Goal: Task Accomplishment & Management: Complete application form

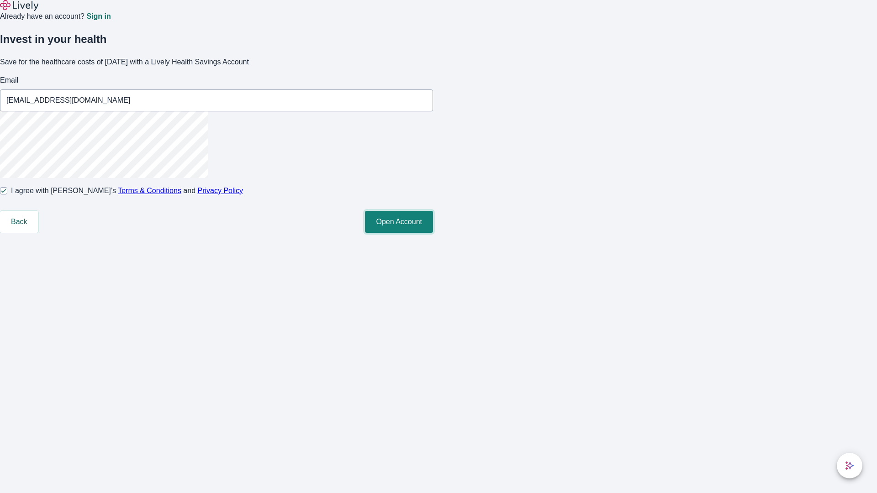
click at [433, 233] on button "Open Account" at bounding box center [399, 222] width 68 height 22
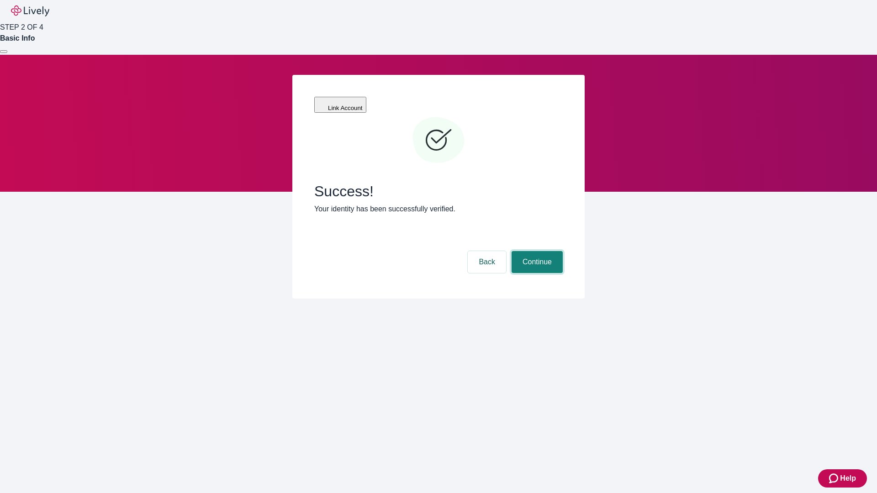
click at [536, 251] on button "Continue" at bounding box center [537, 262] width 51 height 22
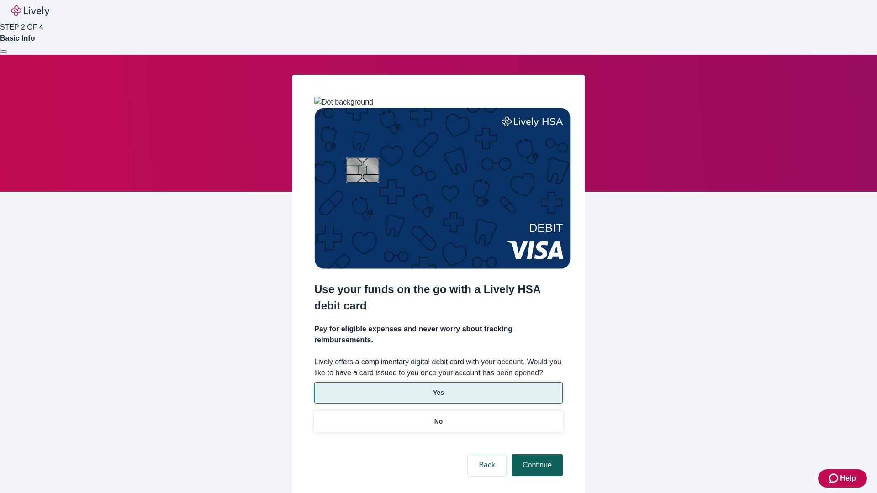
click at [438, 388] on p "Yes" at bounding box center [438, 393] width 11 height 10
click at [536, 454] on button "Continue" at bounding box center [537, 465] width 51 height 22
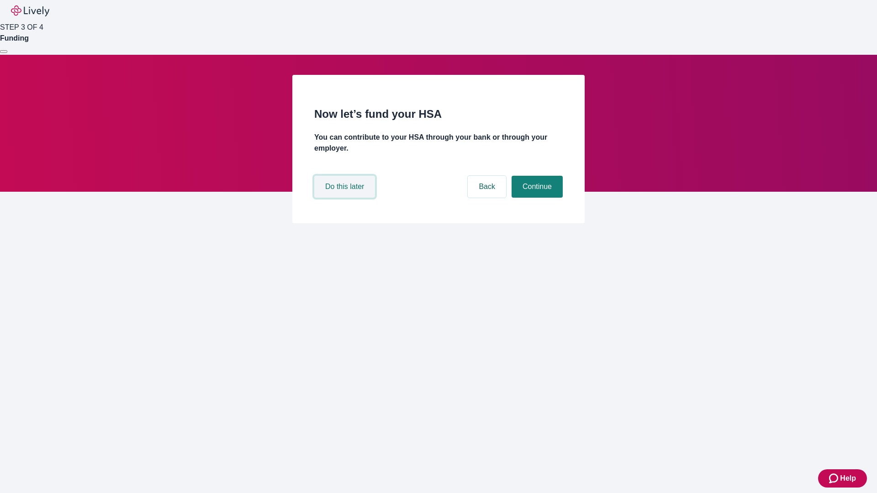
click at [346, 198] on button "Do this later" at bounding box center [344, 187] width 61 height 22
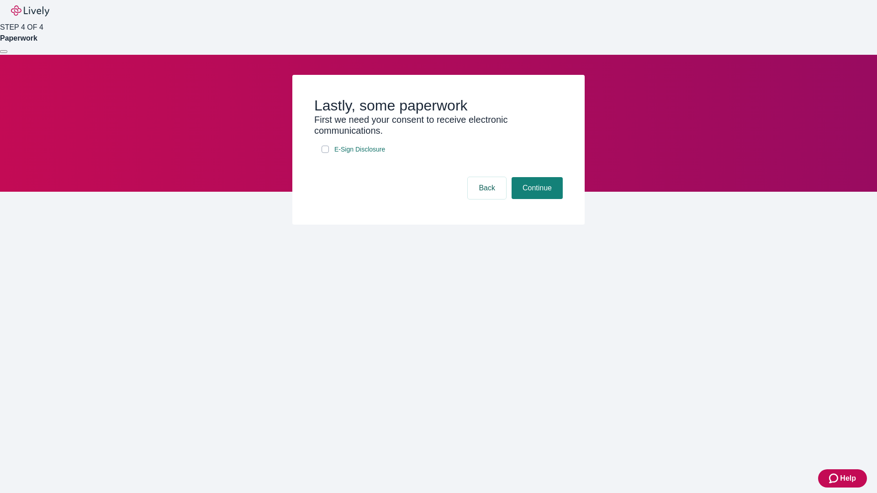
click at [325, 153] on input "E-Sign Disclosure" at bounding box center [325, 149] width 7 height 7
checkbox input "true"
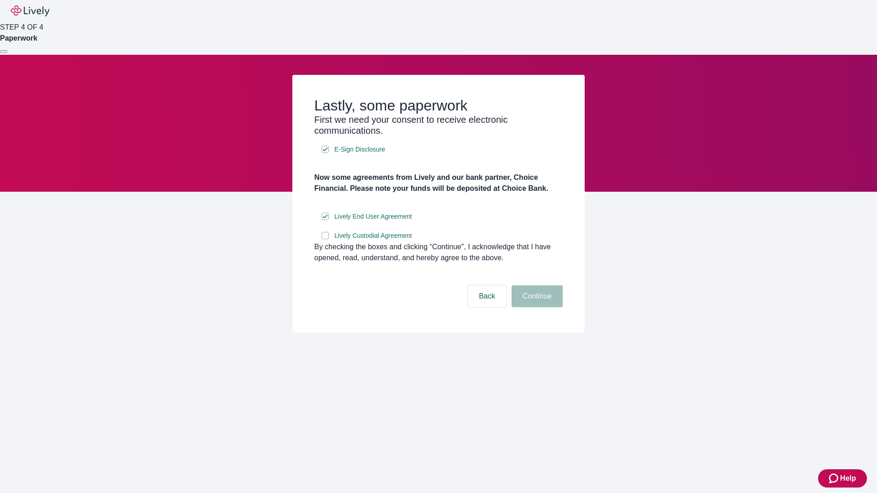
click at [325, 239] on input "Lively Custodial Agreement" at bounding box center [325, 235] width 7 height 7
checkbox input "true"
click at [536, 307] on button "Continue" at bounding box center [537, 296] width 51 height 22
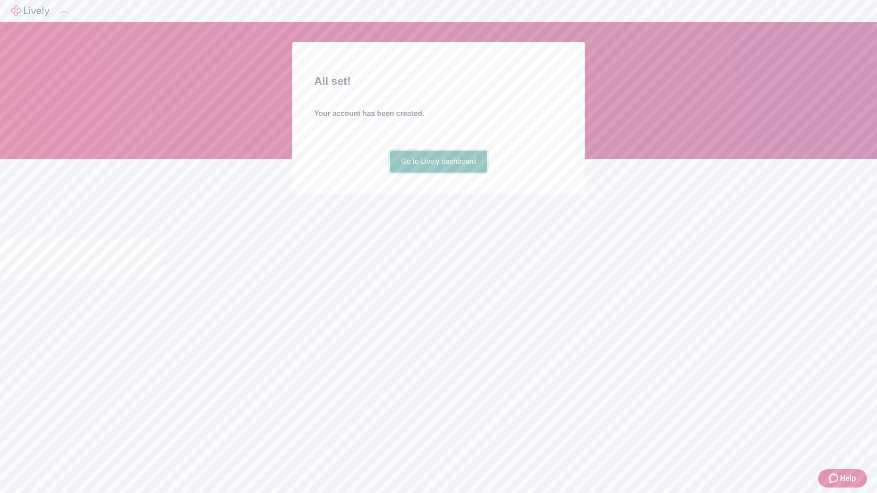
click at [438, 173] on link "Go to Lively dashboard" at bounding box center [438, 162] width 97 height 22
